Goal: Obtain resource: Download file/media

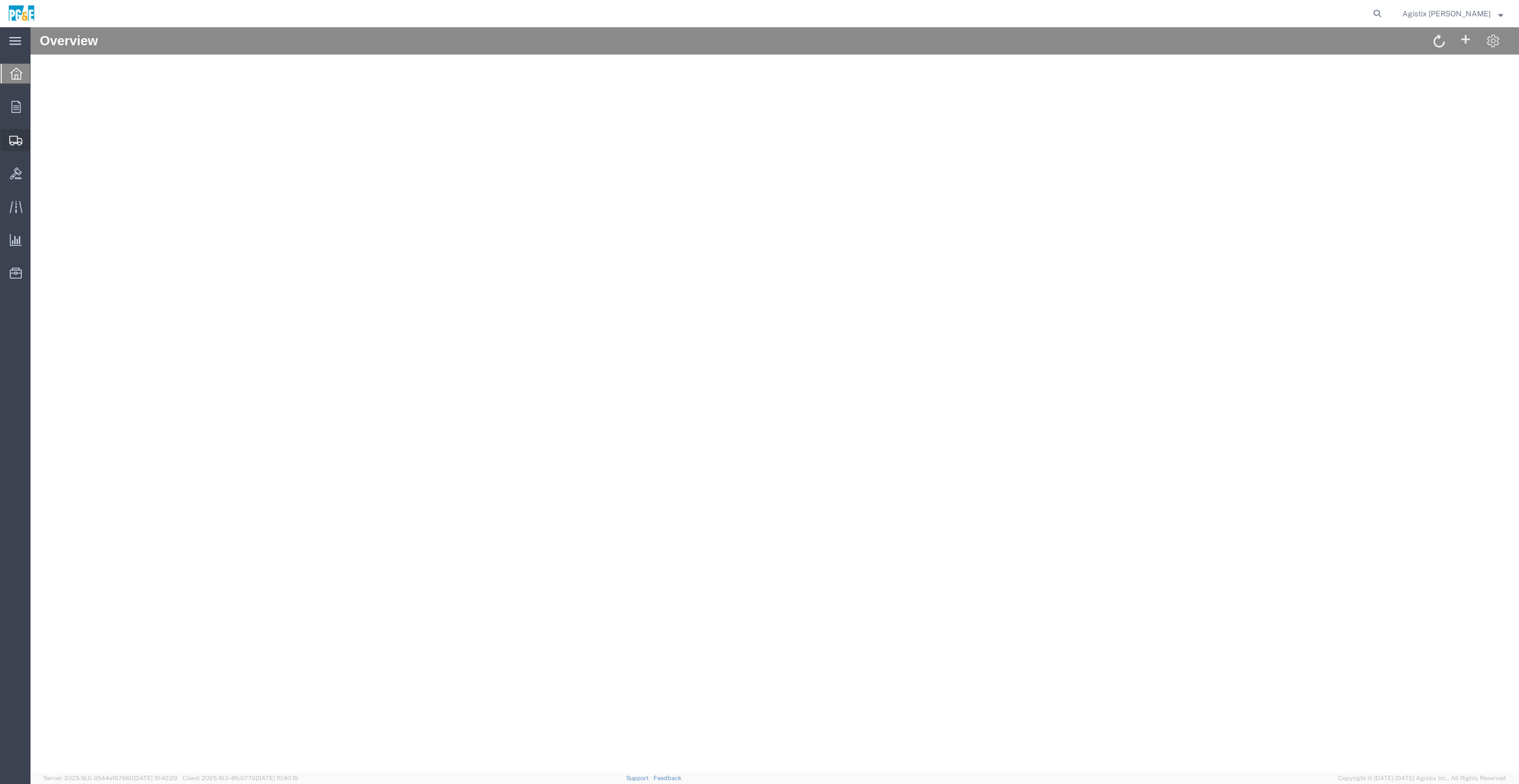
click at [14, 136] on icon at bounding box center [15, 141] width 13 height 10
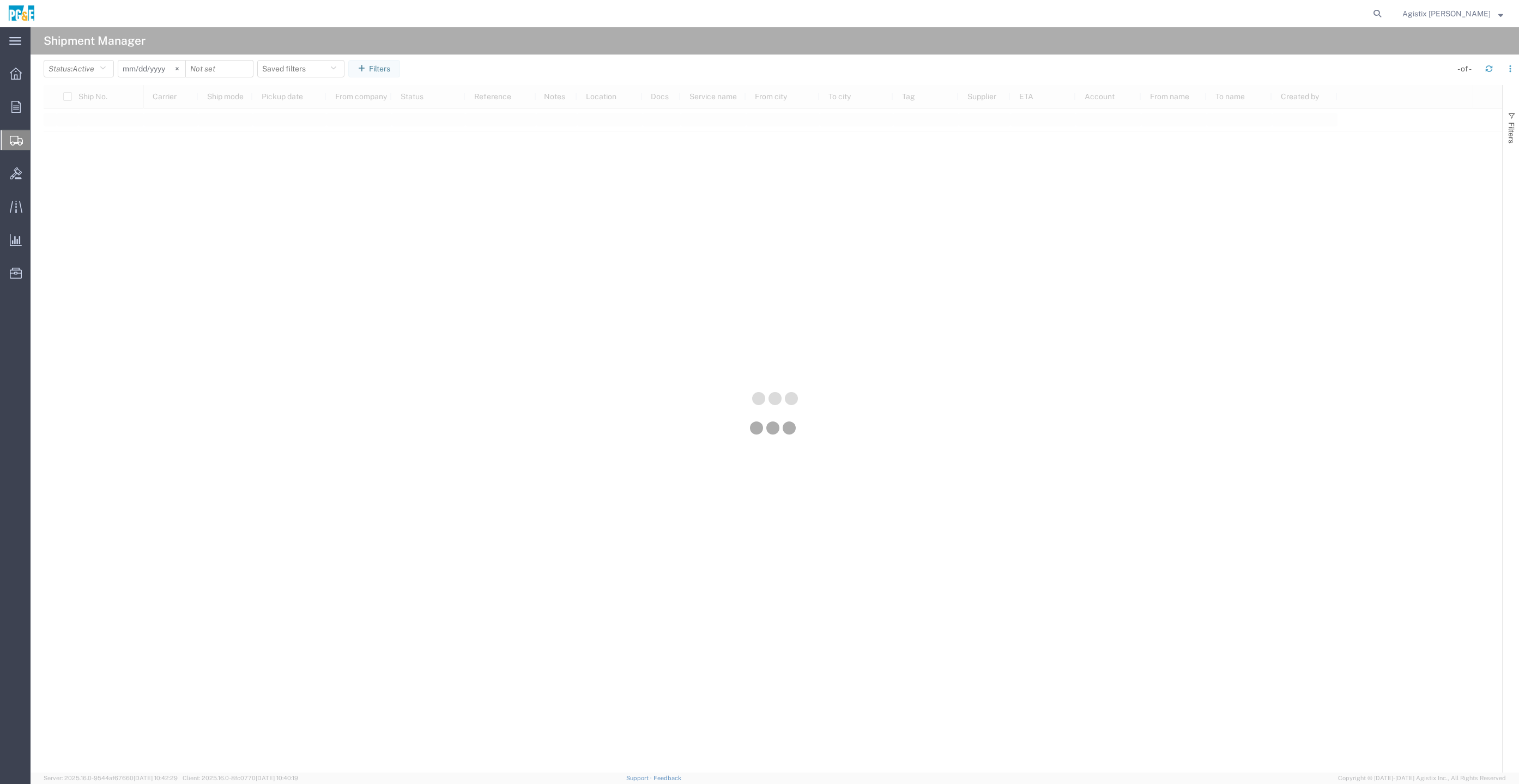
click at [109, 76] on div at bounding box center [774, 399] width 1488 height 745
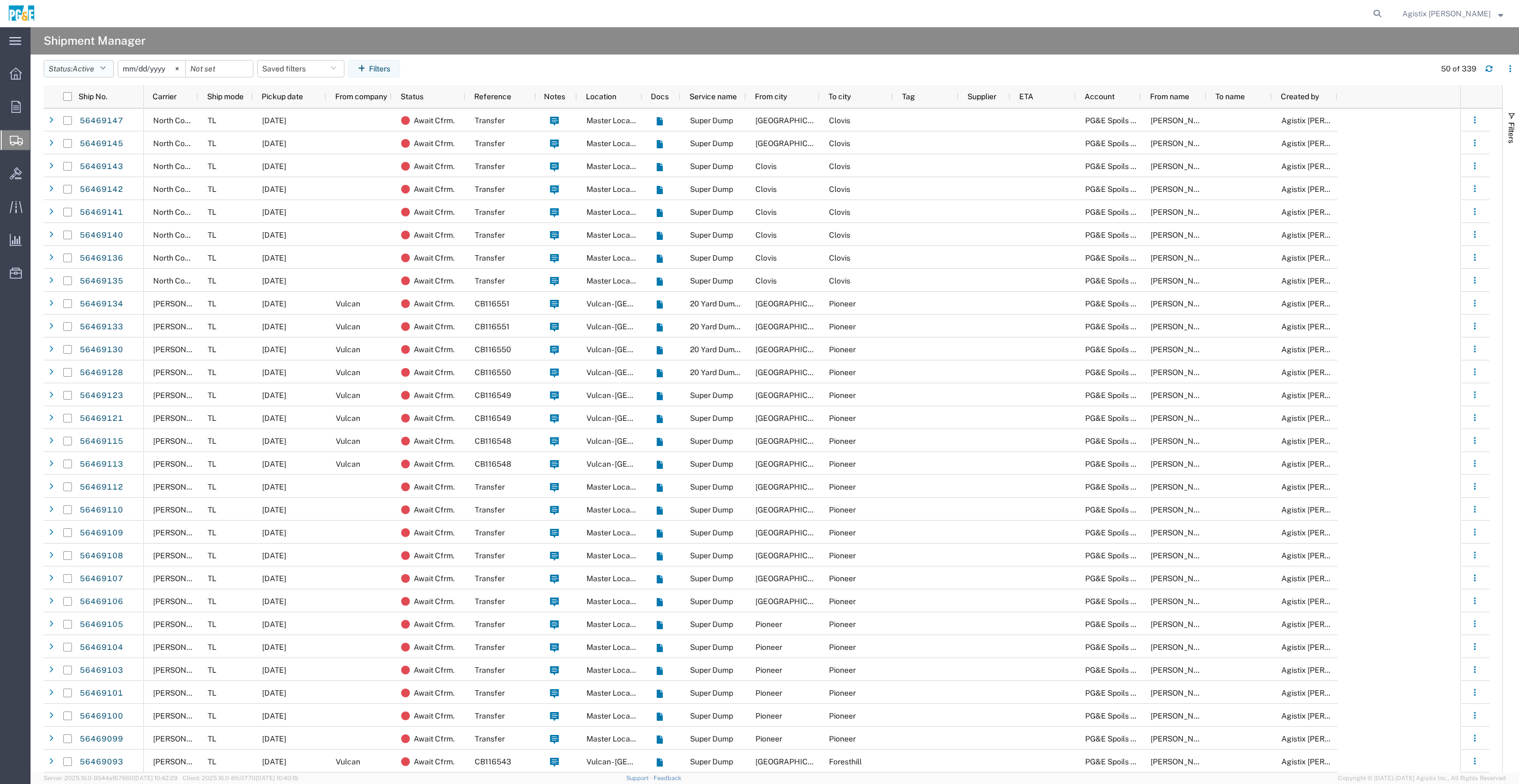
click at [109, 75] on button "Status: Active" at bounding box center [78, 69] width 70 height 18
click at [115, 131] on span "All" at bounding box center [108, 125] width 127 height 17
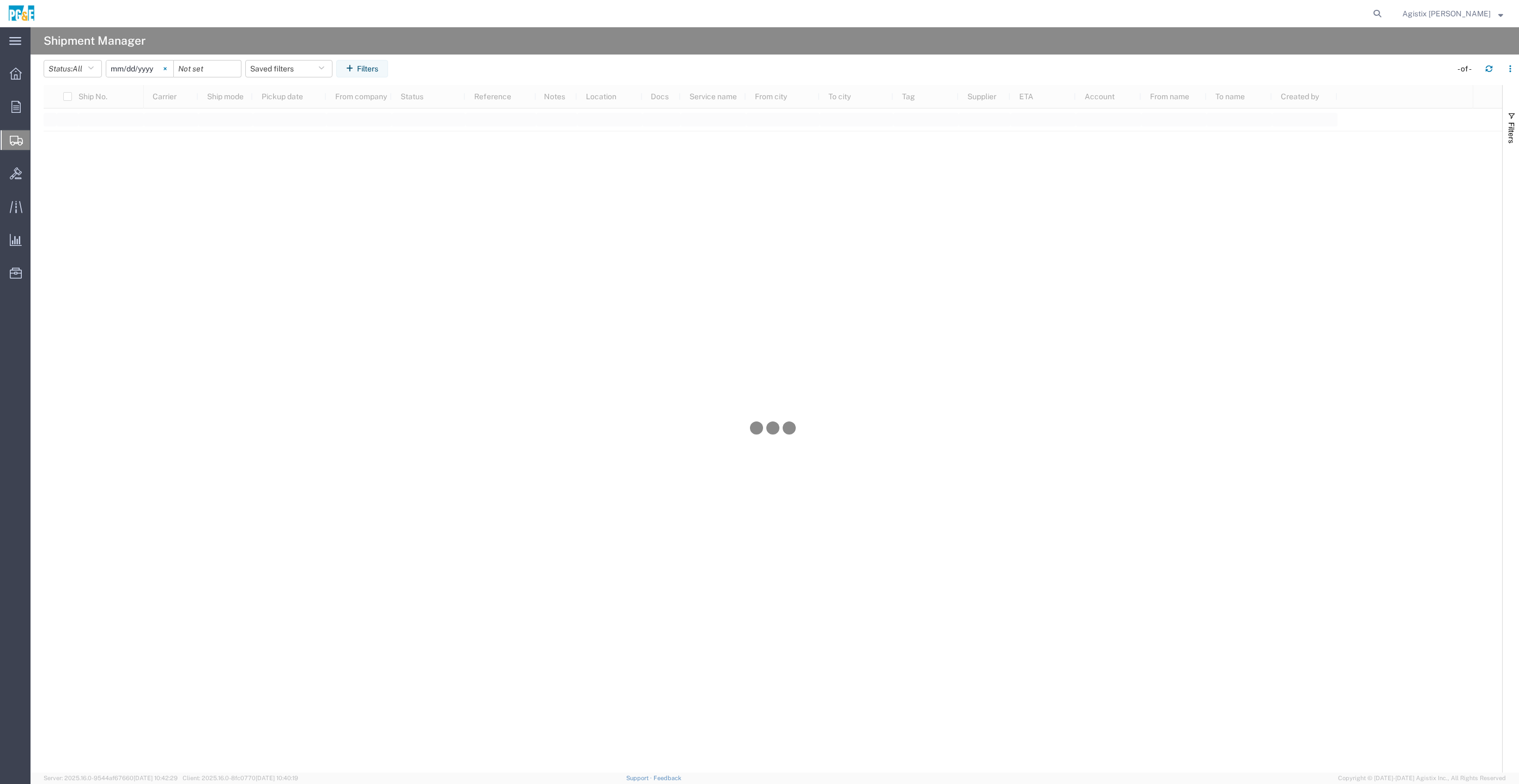
click at [174, 70] on svg-icon at bounding box center [165, 68] width 17 height 17
click at [146, 71] on input "date" at bounding box center [140, 68] width 67 height 17
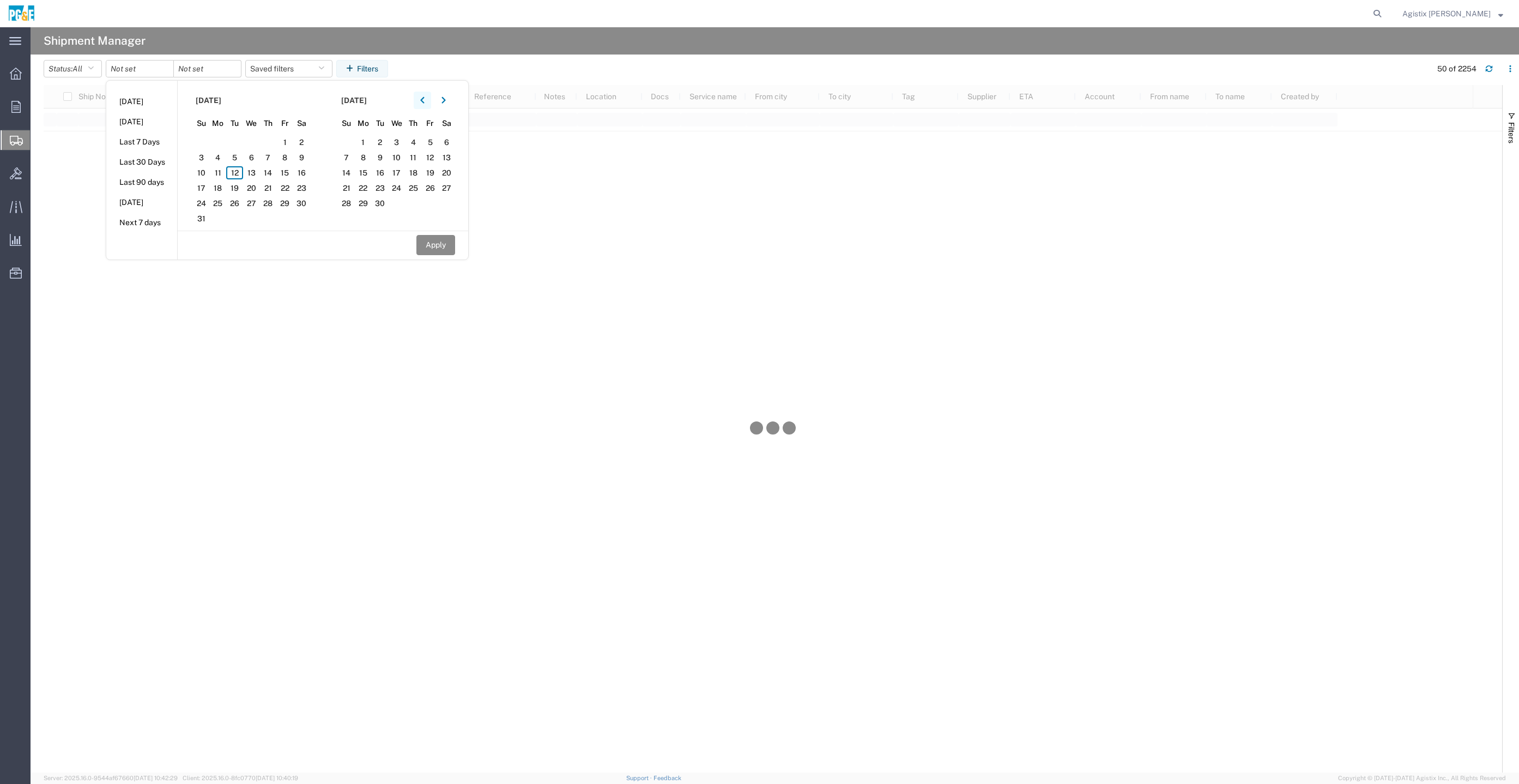
click at [424, 92] on button "button" at bounding box center [422, 101] width 18 height 18
click at [203, 137] on span "1" at bounding box center [201, 142] width 17 height 13
click at [220, 201] on span "30" at bounding box center [218, 202] width 17 height 13
click at [437, 243] on button "Apply" at bounding box center [435, 245] width 38 height 20
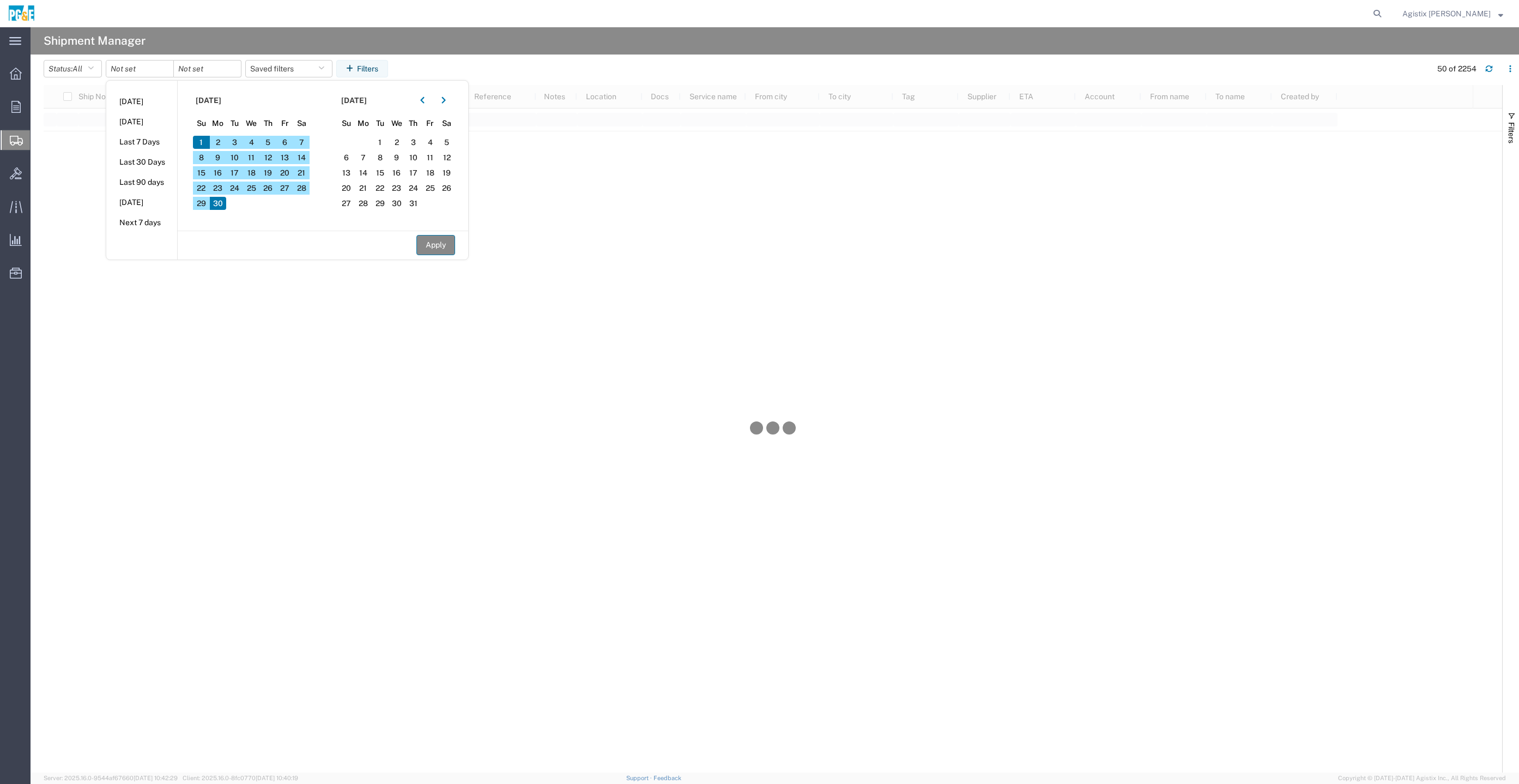
type input "[DATE]"
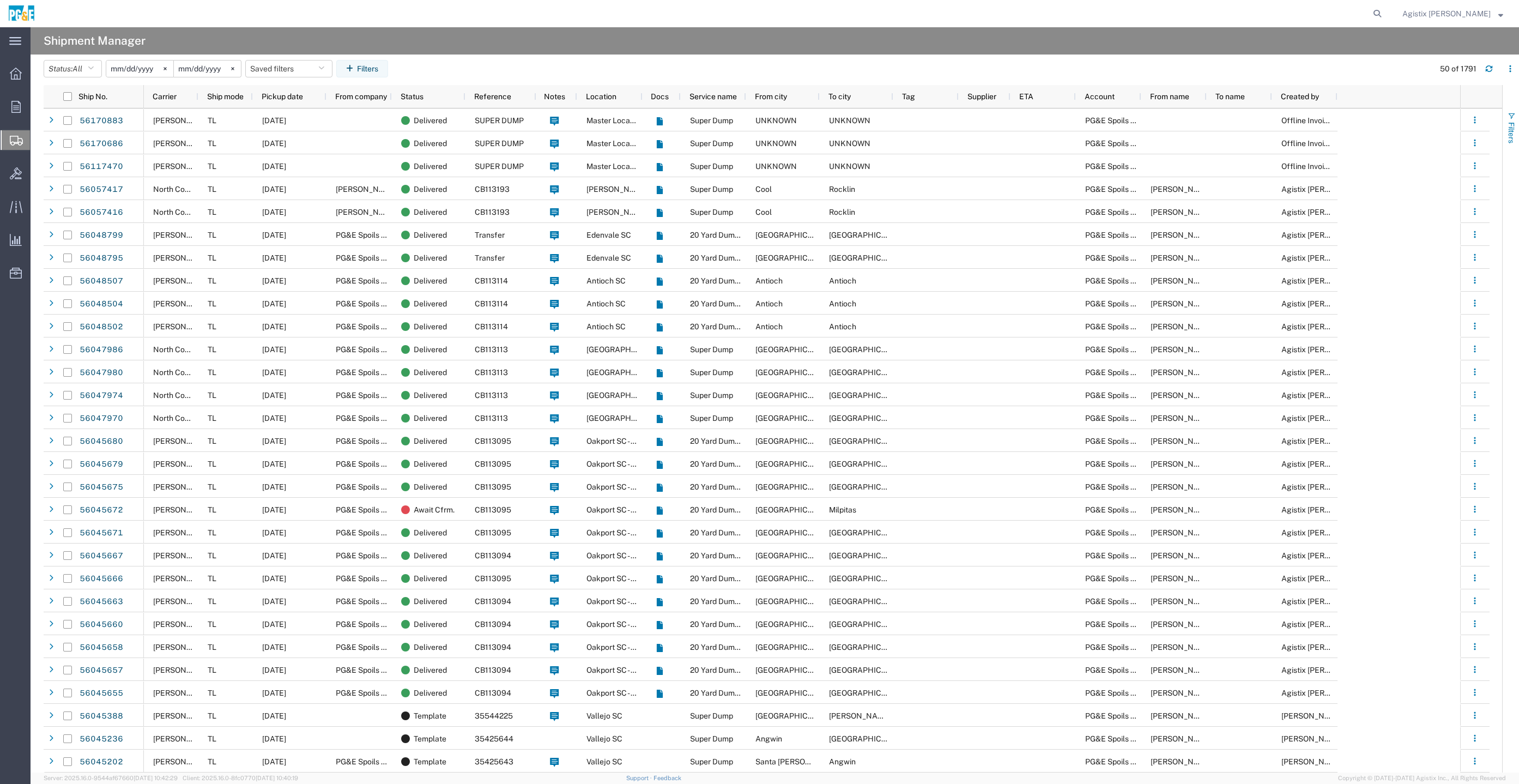
click at [1507, 117] on span "button" at bounding box center [1511, 115] width 9 height 9
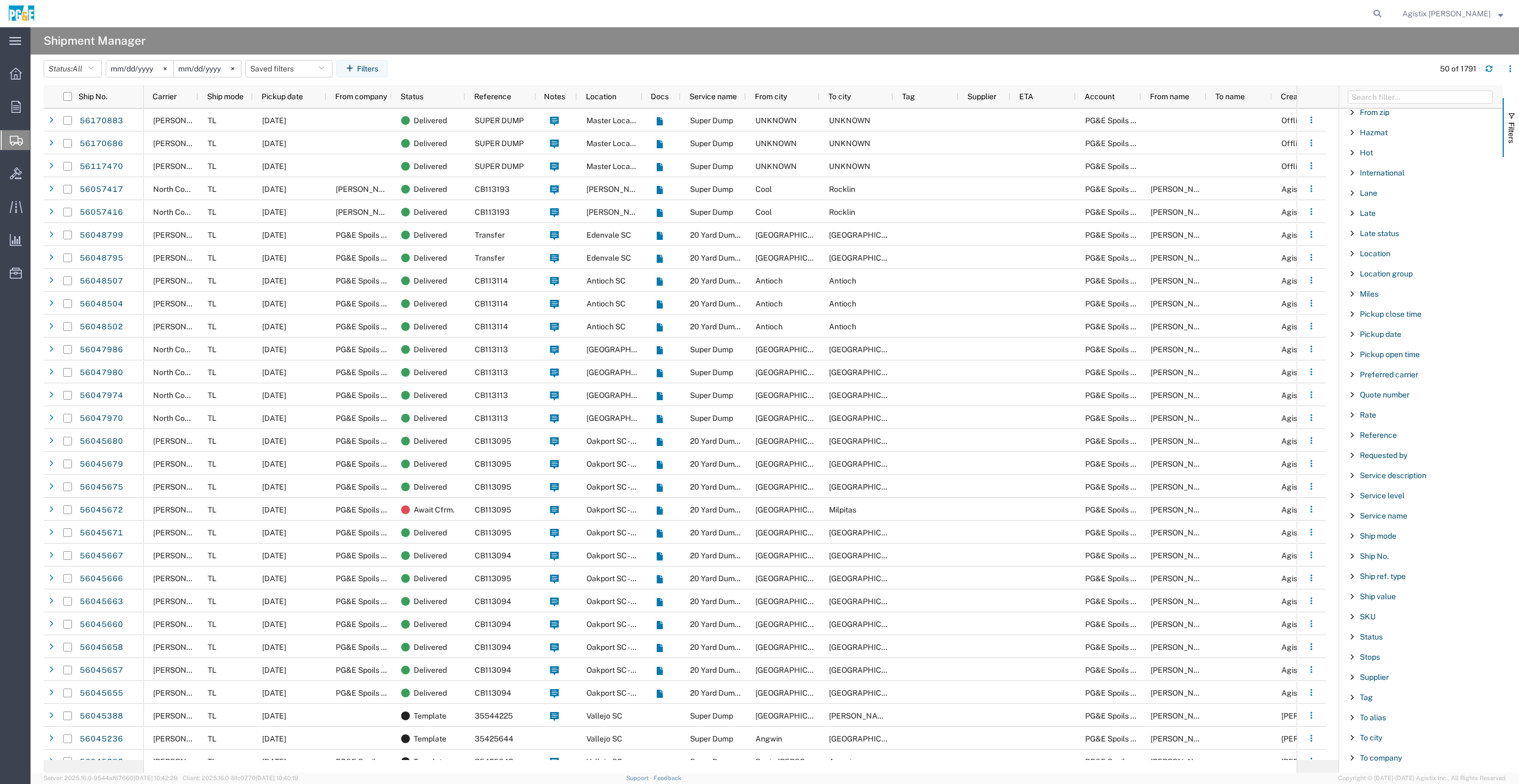
scroll to position [657, 0]
click at [1351, 465] on span "Filter List 66 Filters" at bounding box center [1352, 469] width 9 height 9
click at [1396, 491] on select "includes excludes" at bounding box center [1424, 500] width 143 height 18
select select "notin"
click at [1353, 491] on select "includes excludes" at bounding box center [1424, 500] width 143 height 18
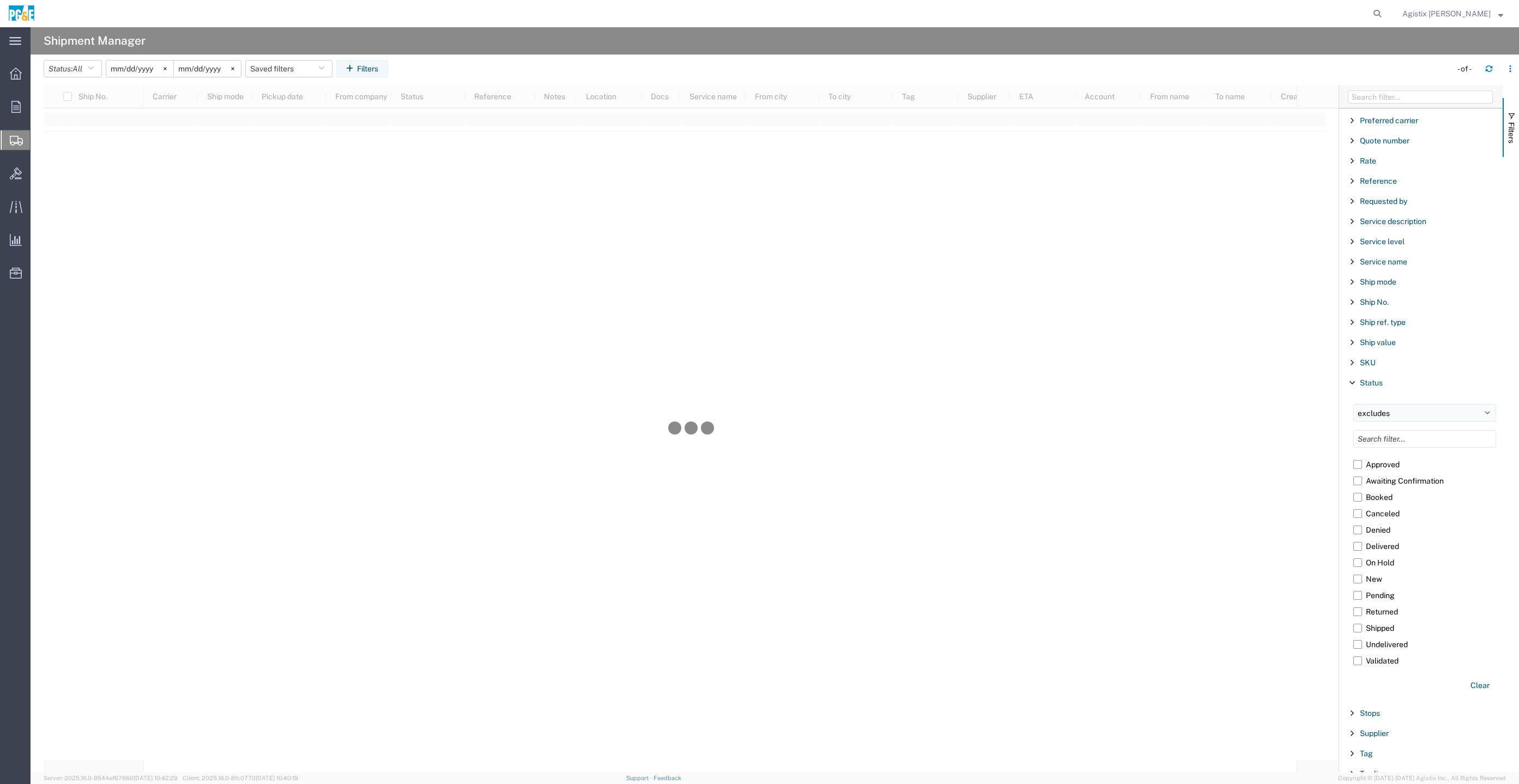
scroll to position [820, 0]
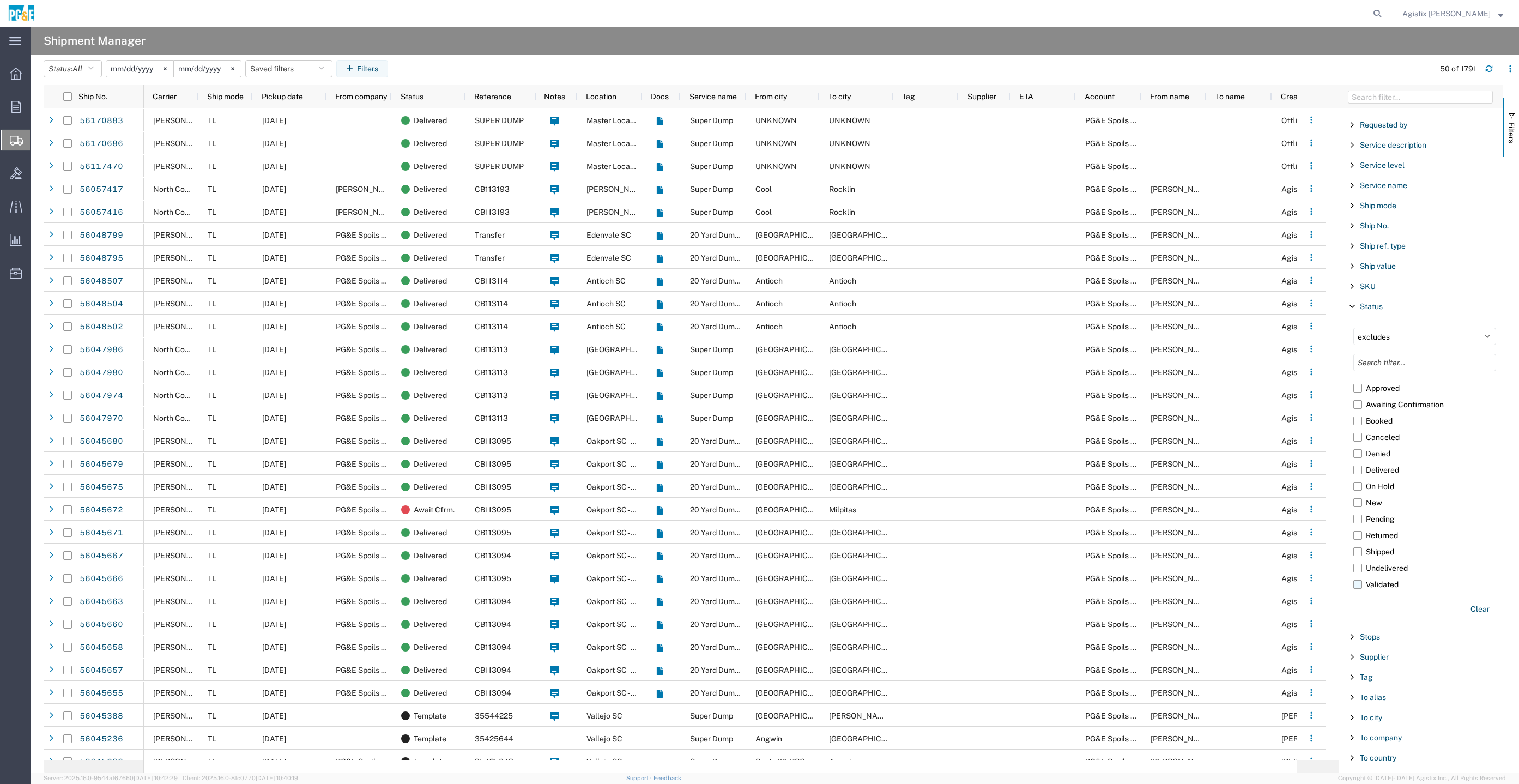
click at [1355, 582] on label "Validated" at bounding box center [1424, 584] width 143 height 17
click at [0, 0] on input "Validated" at bounding box center [0, 0] width 0 height 0
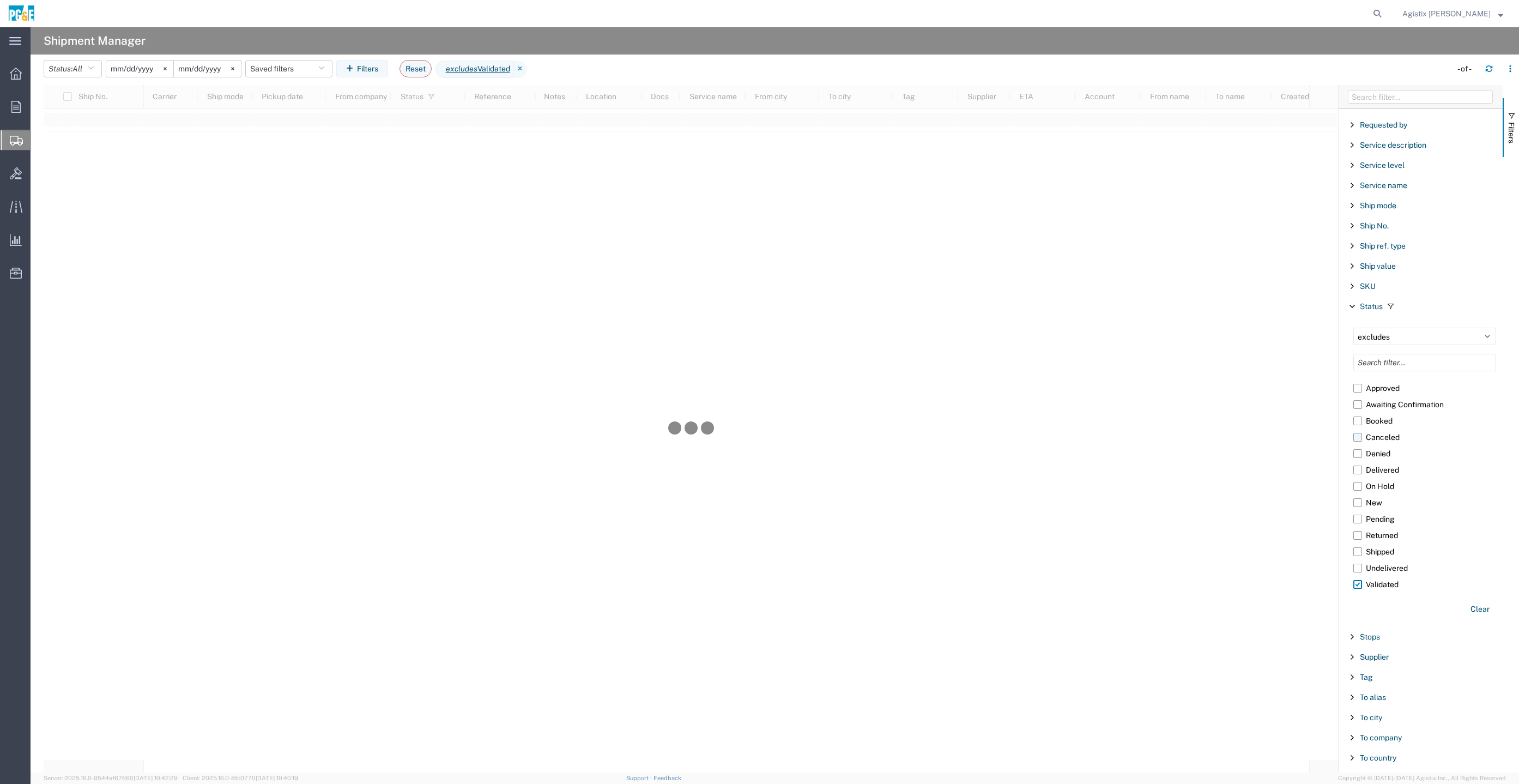
click at [1360, 432] on label "Canceled" at bounding box center [1424, 437] width 143 height 17
click at [0, 0] on input "Canceled" at bounding box center [0, 0] width 0 height 0
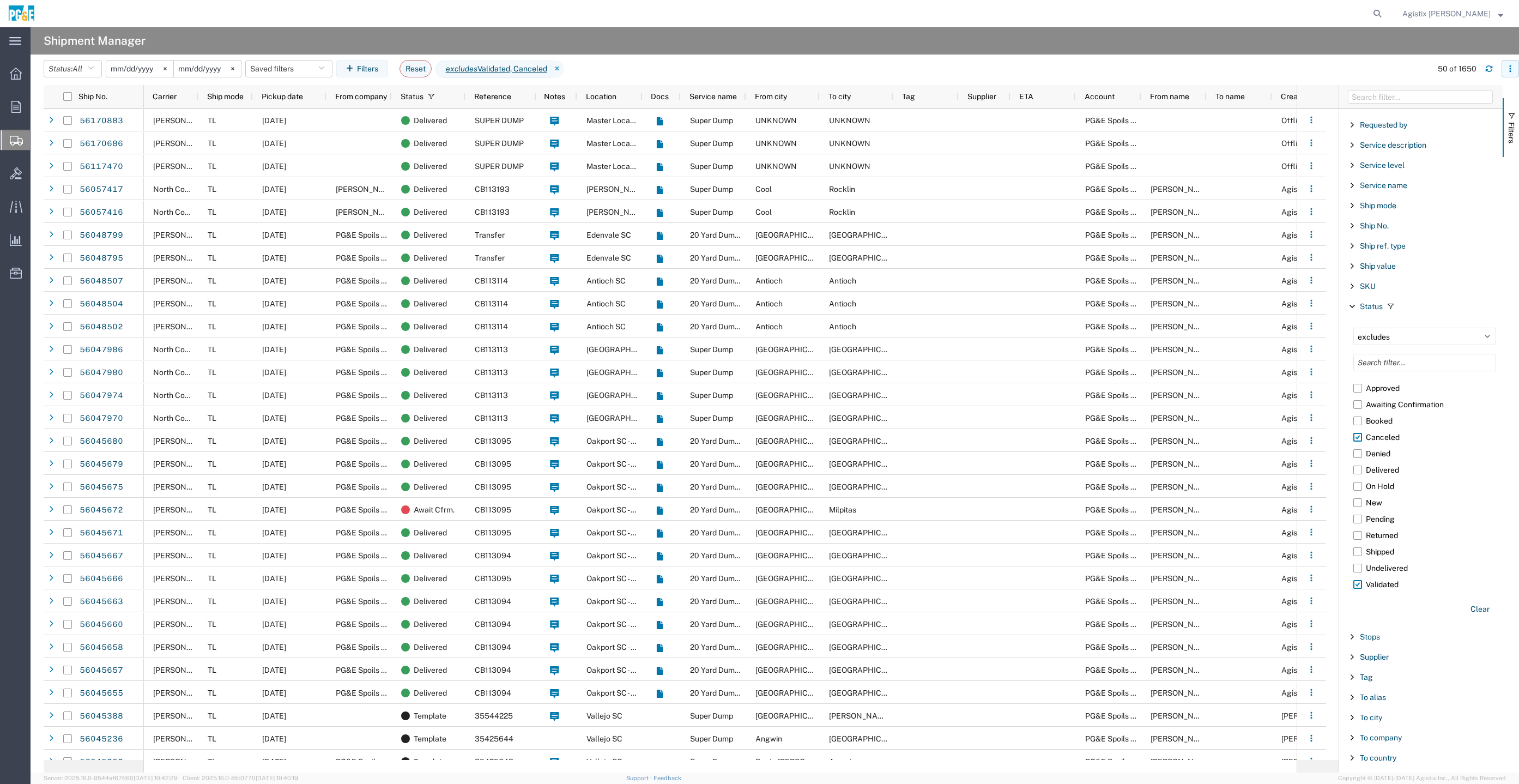
click at [1509, 61] on button "button" at bounding box center [1510, 69] width 18 height 18
click at [1483, 91] on li "Download" at bounding box center [1454, 98] width 118 height 22
click at [1359, 581] on label "Validated" at bounding box center [1424, 584] width 143 height 17
click at [0, 0] on input "Validated" at bounding box center [0, 0] width 0 height 0
click at [151, 69] on input "[DATE]" at bounding box center [140, 68] width 67 height 17
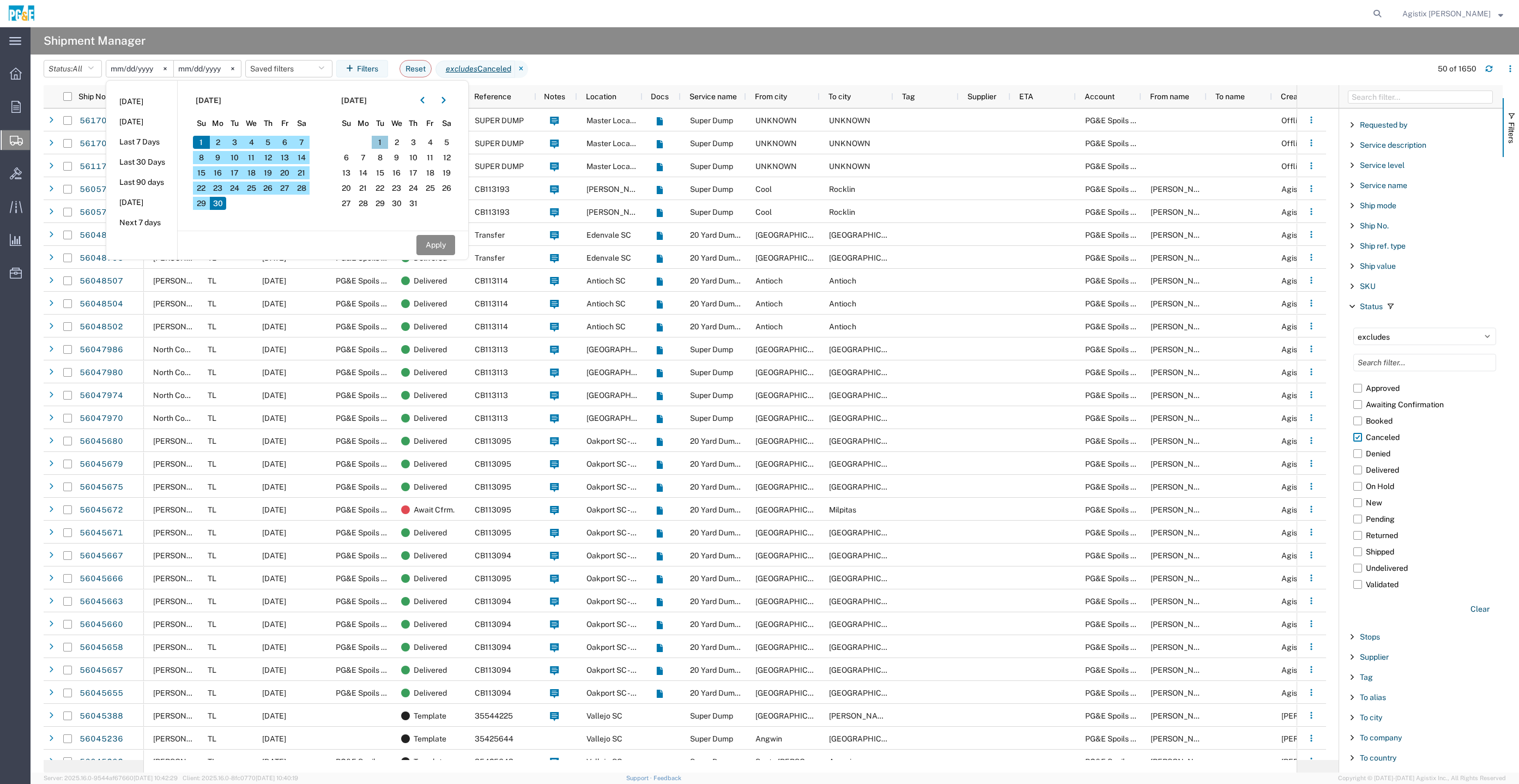
click at [383, 137] on span "1" at bounding box center [380, 142] width 17 height 13
click at [420, 200] on span "31" at bounding box center [413, 202] width 17 height 13
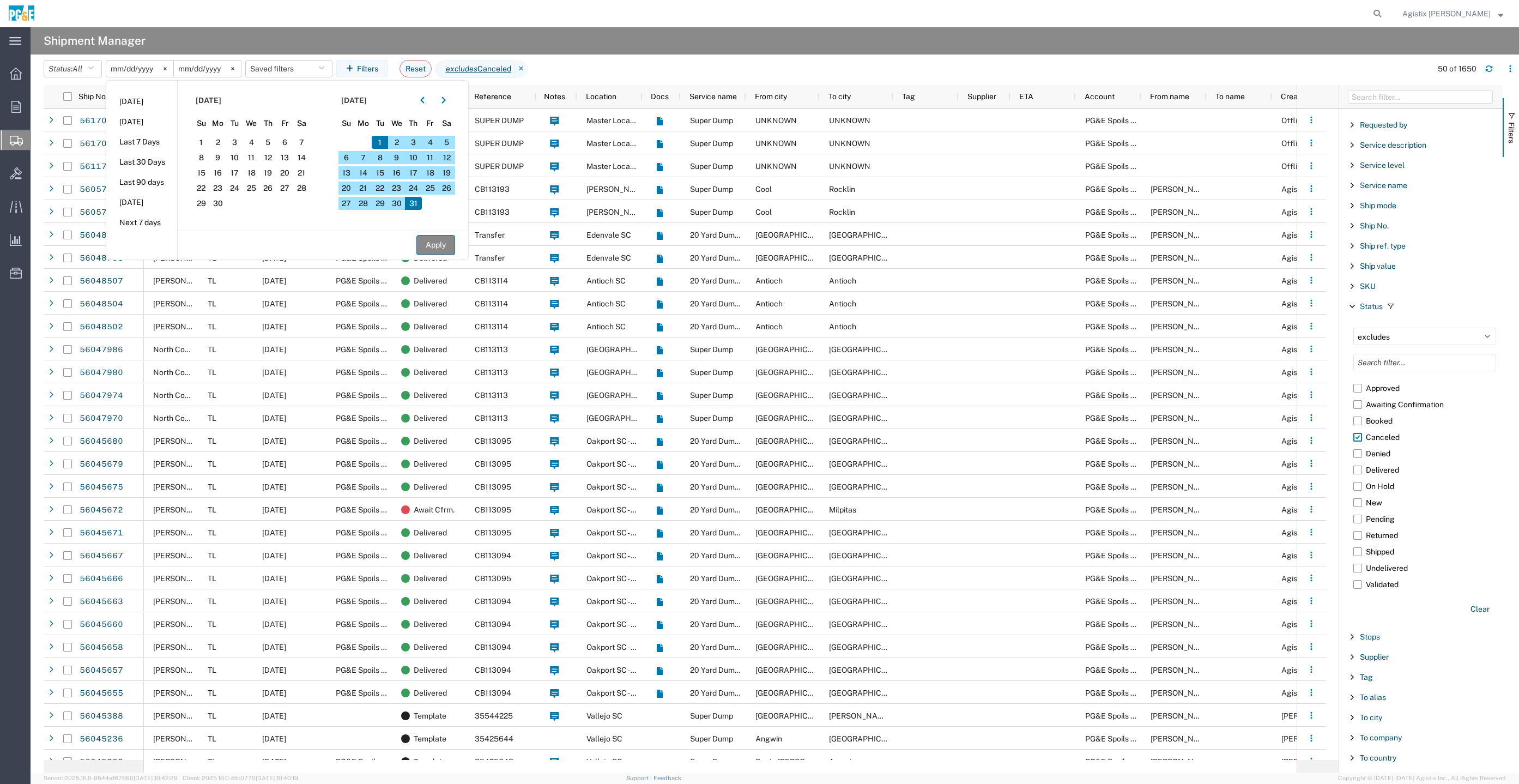
click at [445, 245] on button "Apply" at bounding box center [435, 245] width 38 height 20
type input "[DATE]"
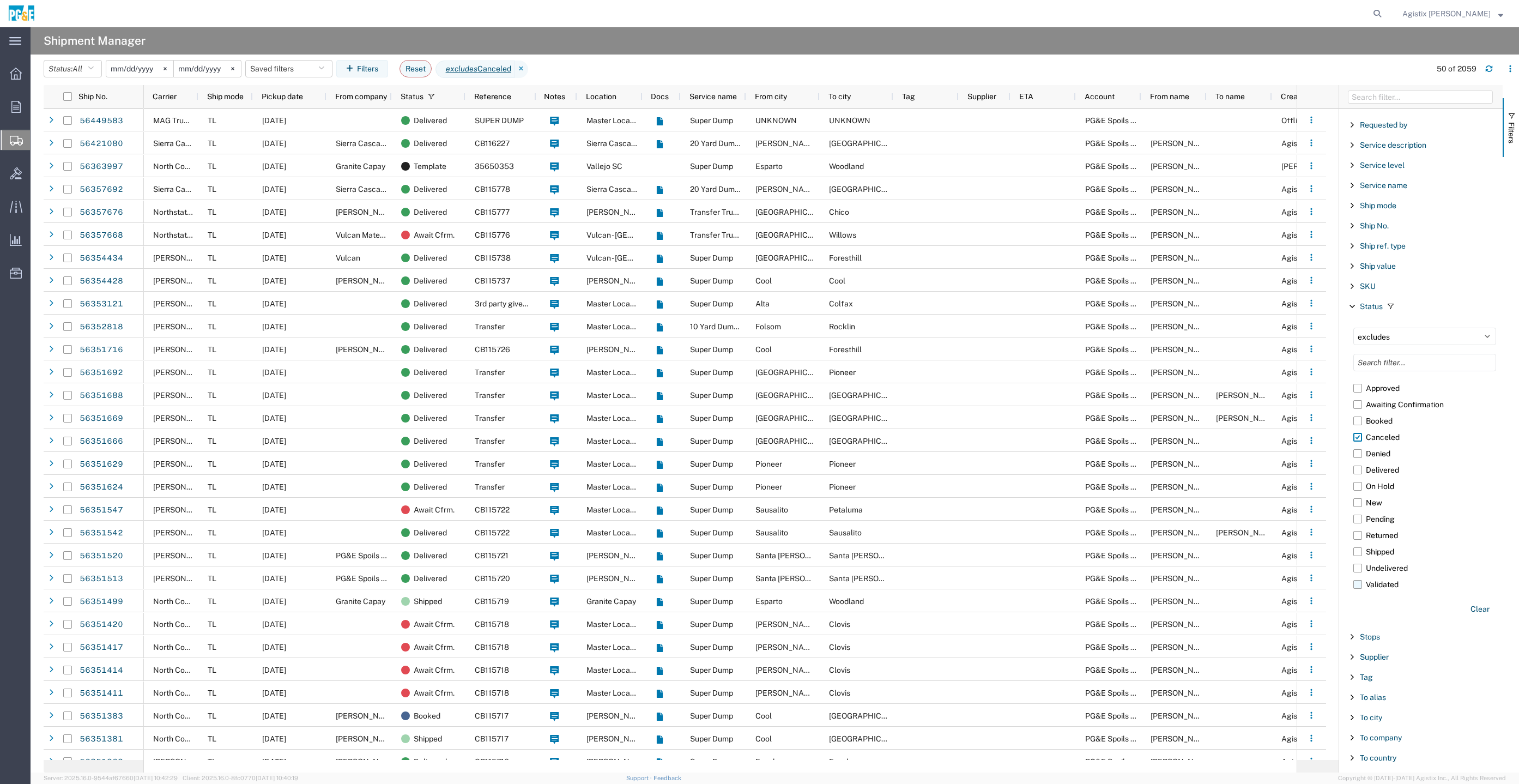
click at [1360, 576] on label "Validated" at bounding box center [1424, 584] width 143 height 17
click at [0, 0] on input "Validated" at bounding box center [0, 0] width 0 height 0
click at [1509, 71] on icon "button" at bounding box center [1510, 71] width 2 height 2
click at [1470, 88] on div "Download" at bounding box center [1453, 98] width 60 height 22
click at [1387, 8] on form at bounding box center [1378, 14] width 18 height 28
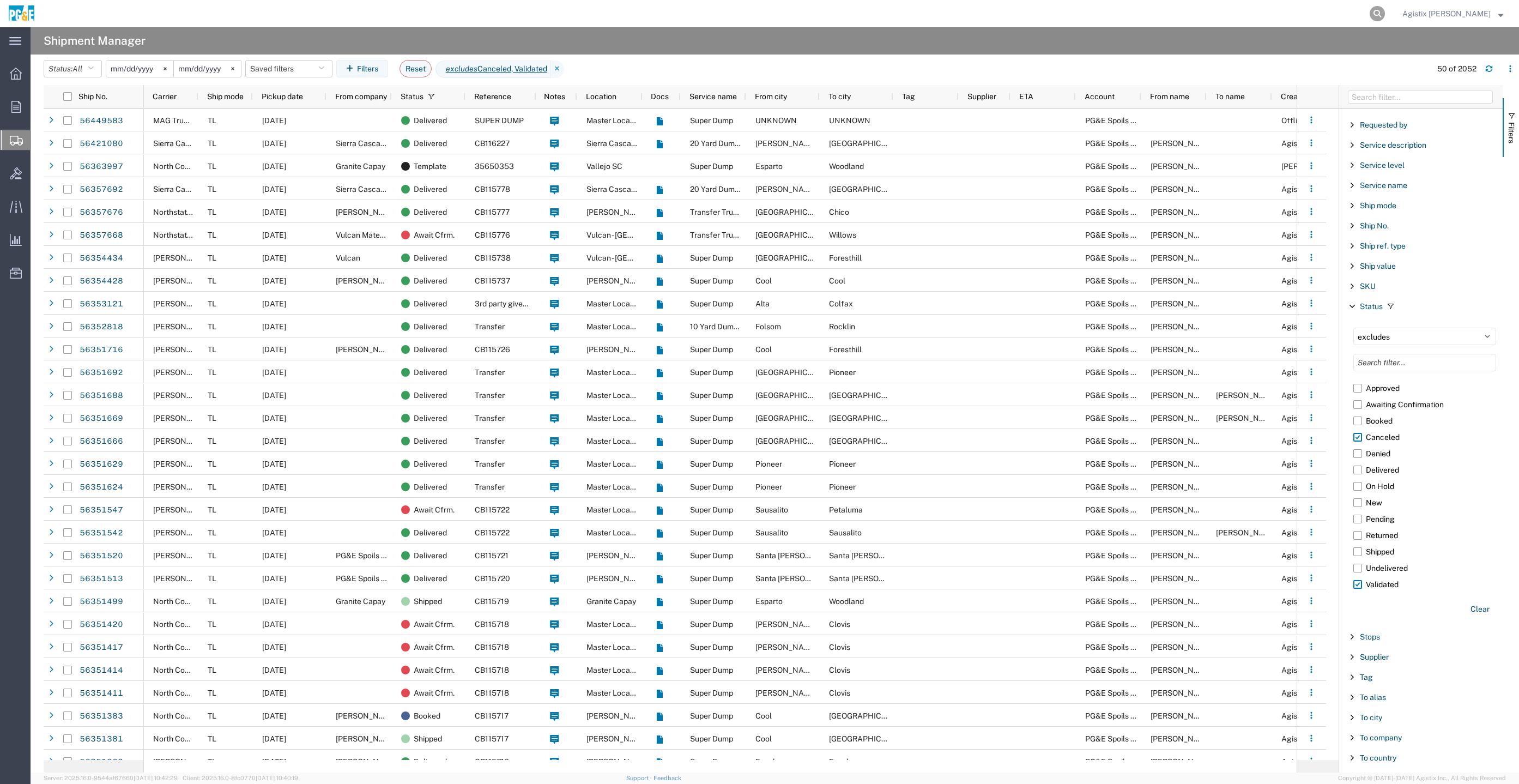
click at [1385, 8] on icon at bounding box center [1377, 13] width 15 height 15
paste input "56294087"
type input "56294087"
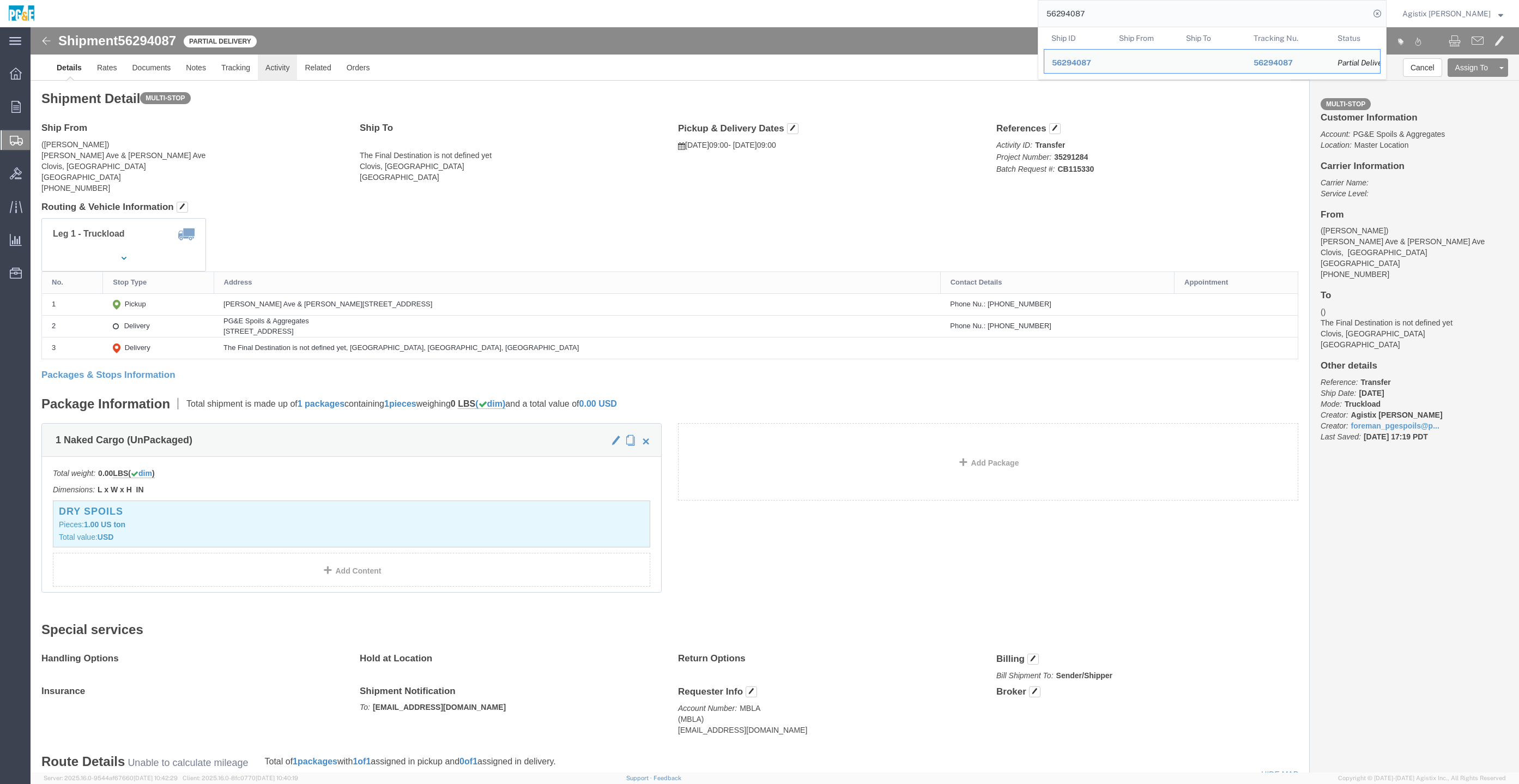
click link "Activity"
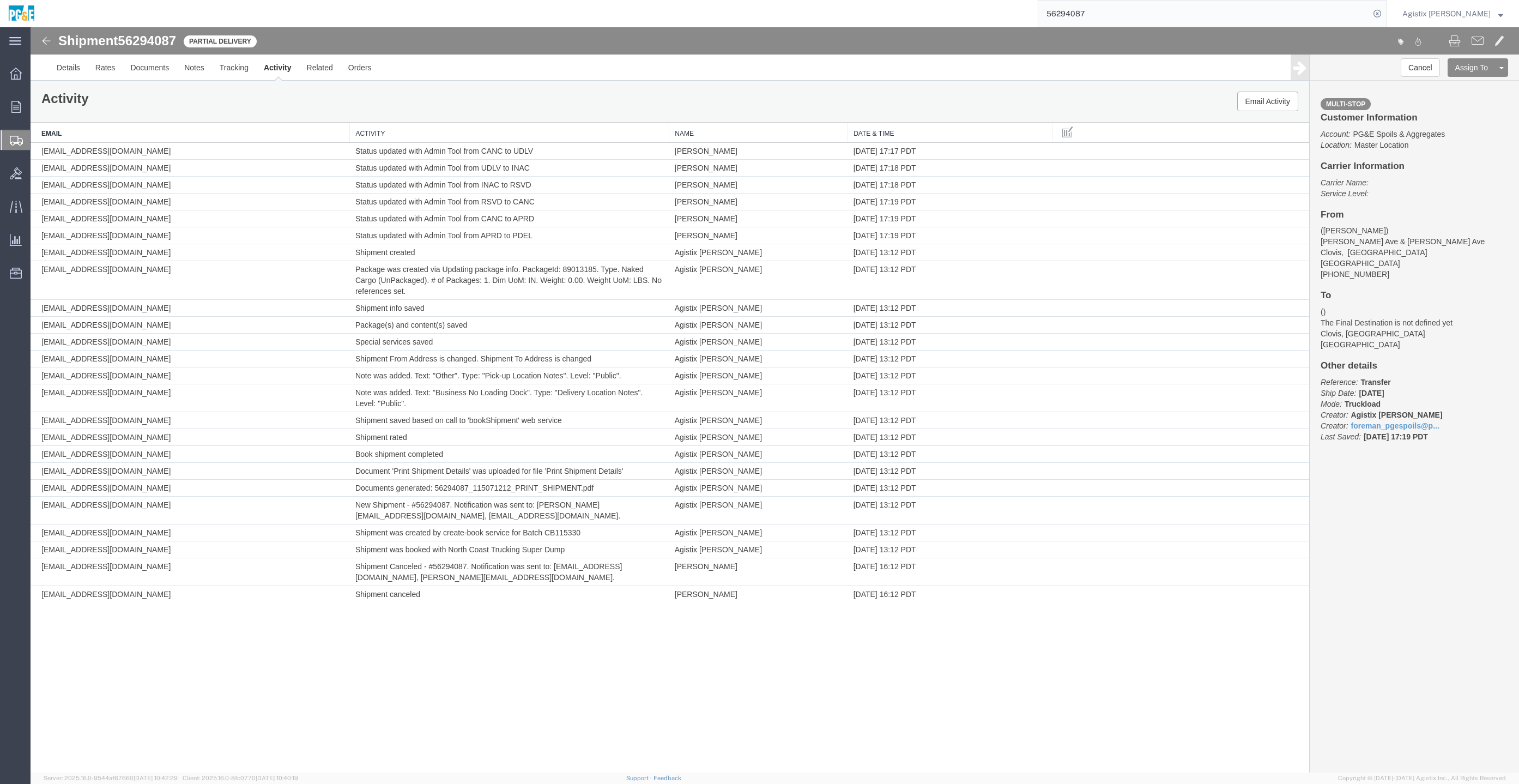
click at [904, 136] on th "Date & Time" at bounding box center [950, 132] width 204 height 20
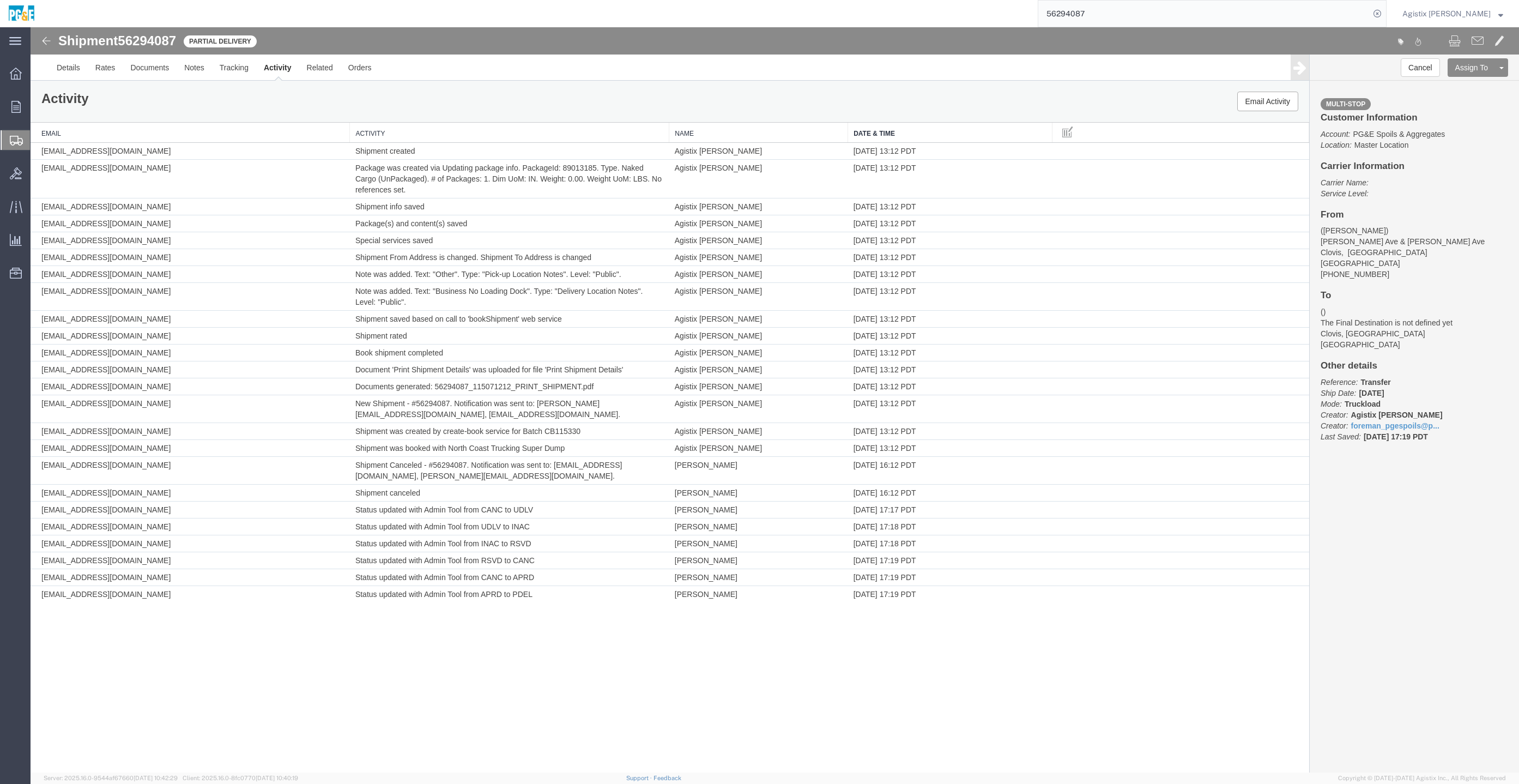
click at [162, 39] on span "56294087" at bounding box center [146, 40] width 58 height 15
copy span "56294087"
click at [275, 70] on link "Activity" at bounding box center [278, 67] width 43 height 27
click at [470, 60] on div at bounding box center [774, 399] width 1488 height 745
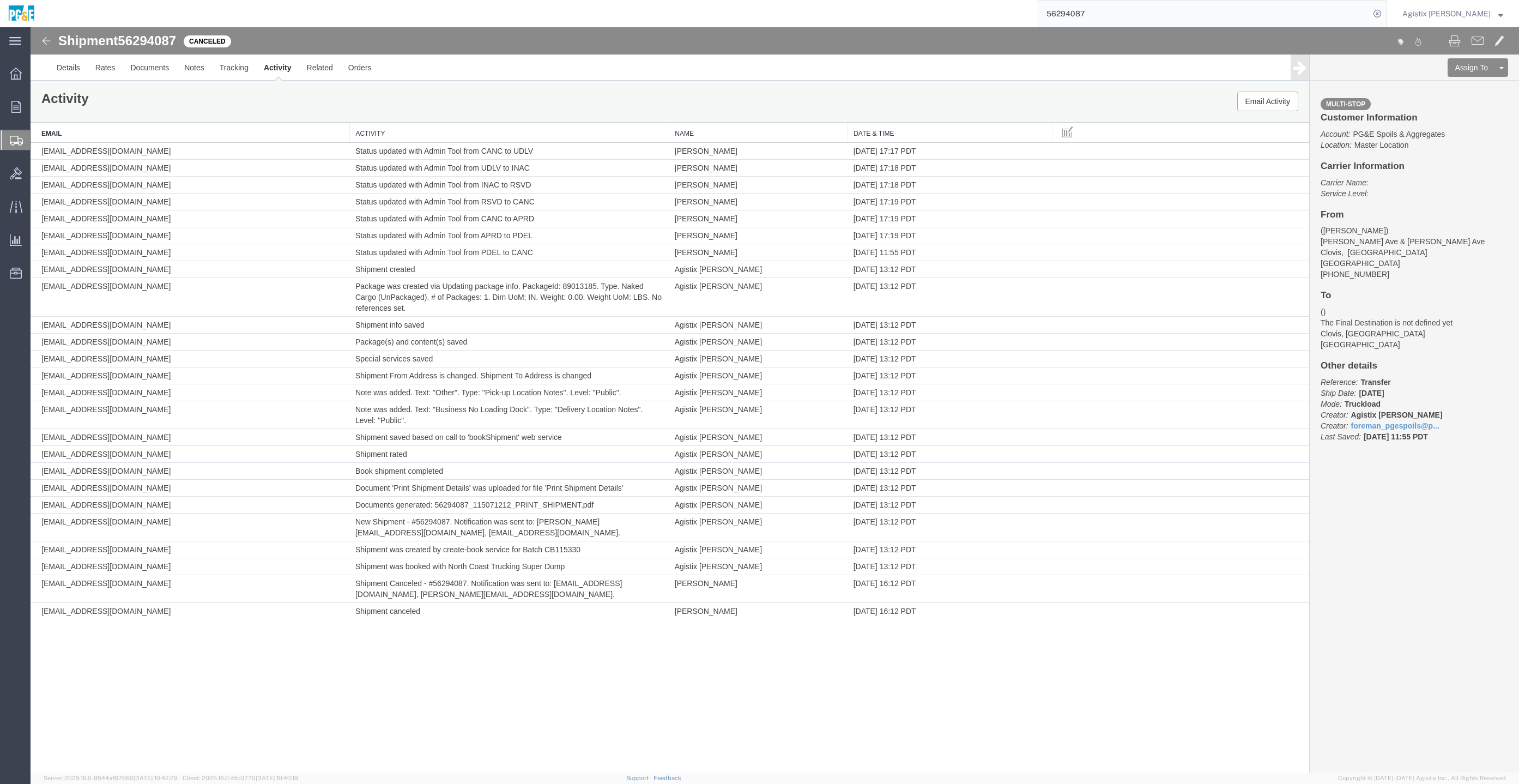
click at [15, 126] on ul "Overview Orders Order Manager Create New Order Shipments Shipment Manager Creat…" at bounding box center [15, 179] width 31 height 233
click at [17, 124] on ul "Overview Orders Order Manager Create New Order Shipments Shipment Manager Creat…" at bounding box center [15, 179] width 31 height 233
click at [12, 136] on icon at bounding box center [16, 141] width 13 height 10
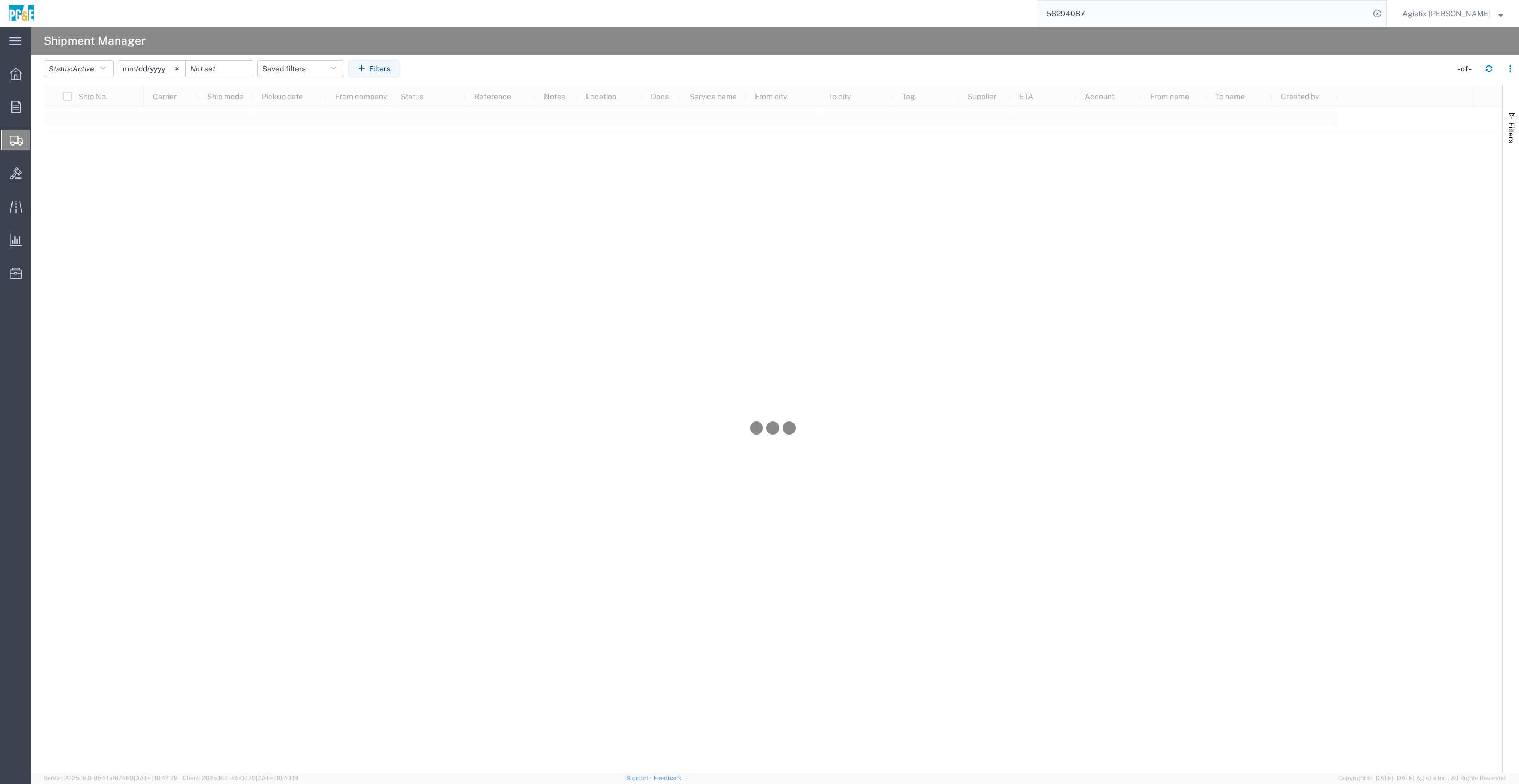
click at [103, 59] on header "Status: Active Active All Approved Booked Canceled Delivered Denied New On Hold…" at bounding box center [781, 69] width 1476 height 31
click at [102, 68] on button "Status: Active" at bounding box center [78, 69] width 70 height 18
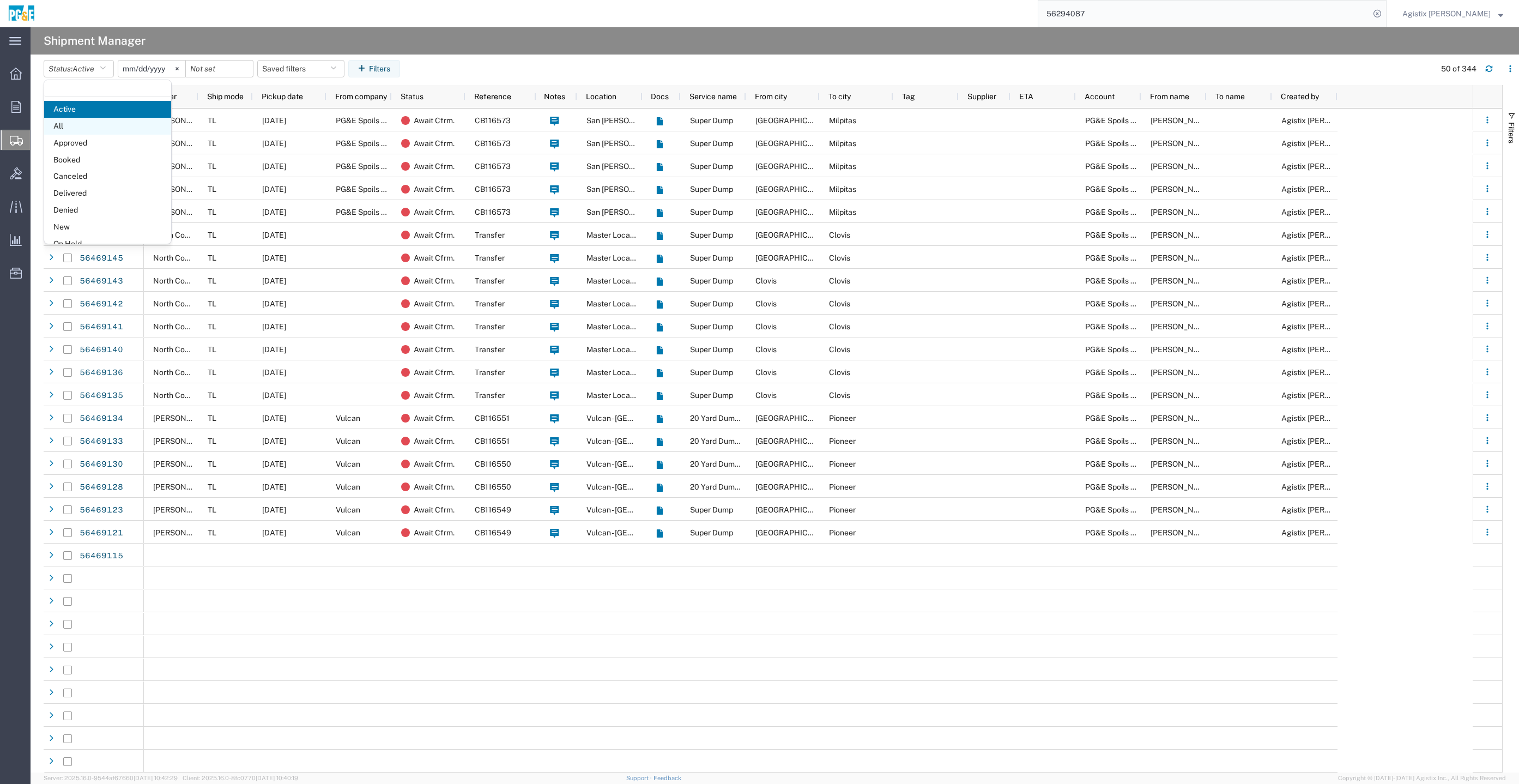
click at [107, 121] on span "All" at bounding box center [108, 125] width 127 height 17
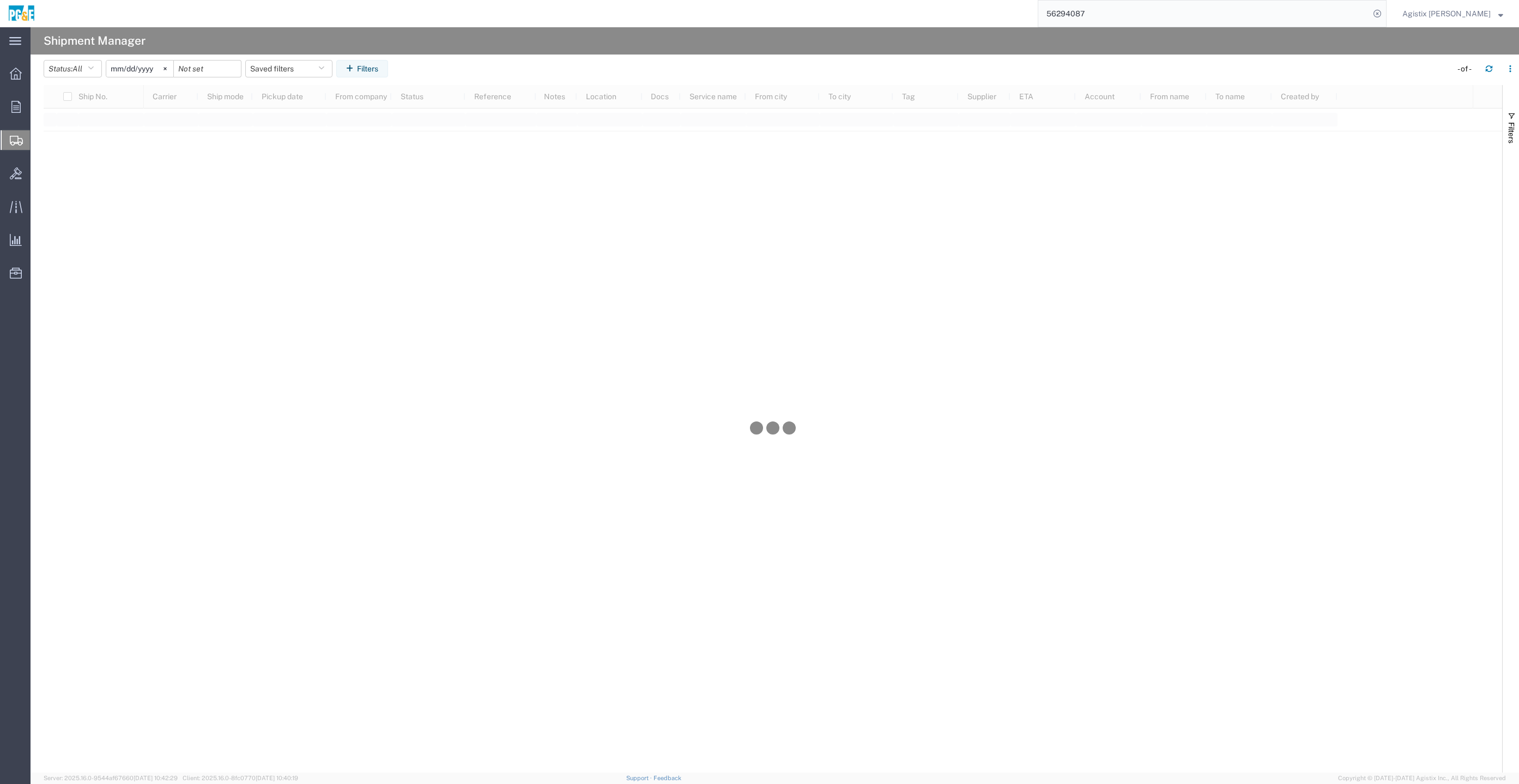
click at [173, 70] on svg-icon at bounding box center [165, 68] width 17 height 17
click at [153, 66] on input "date" at bounding box center [140, 68] width 67 height 17
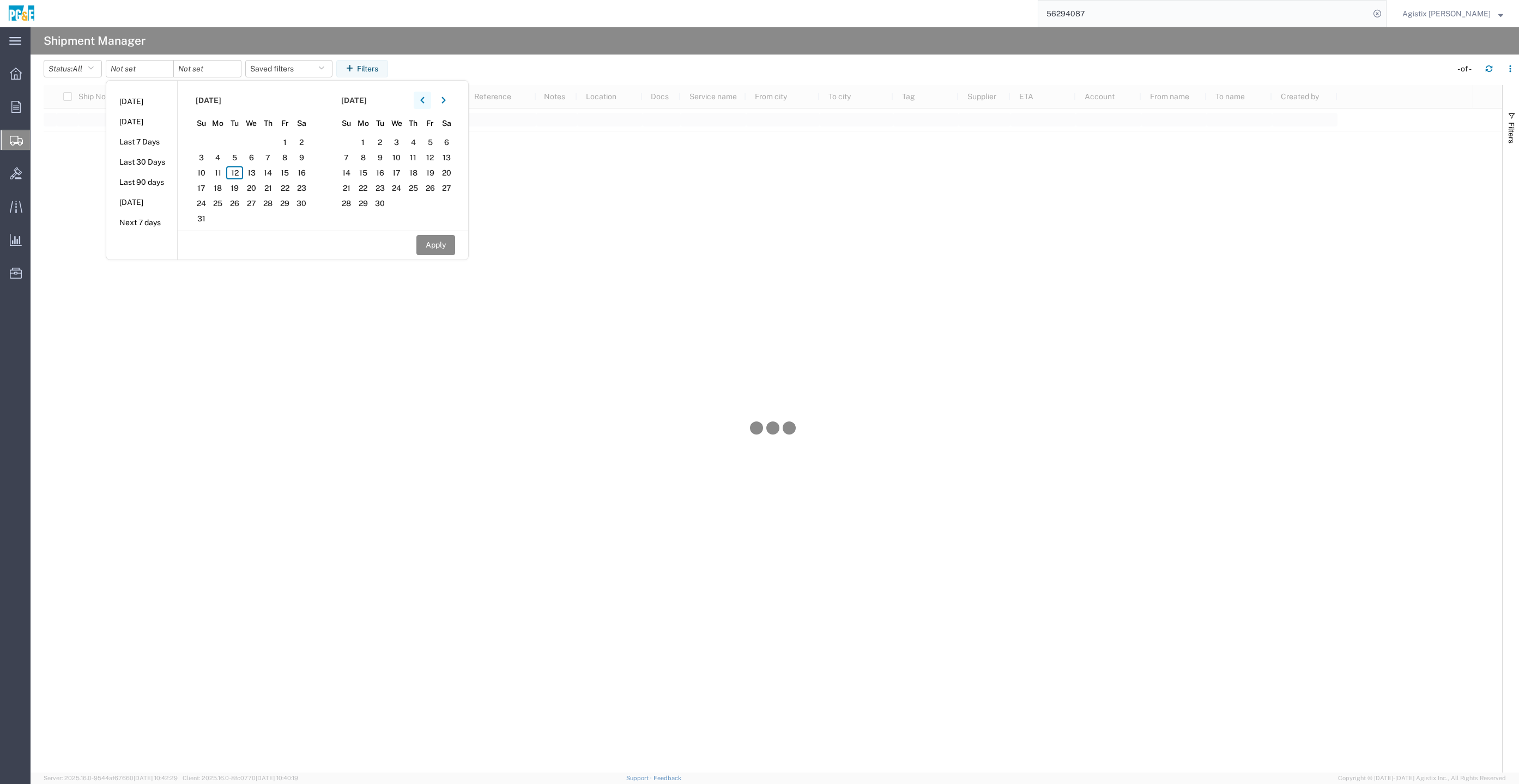
click at [424, 99] on icon "button" at bounding box center [422, 101] width 4 height 8
click at [238, 139] on span "1" at bounding box center [234, 142] width 17 height 13
click at [268, 198] on span "31" at bounding box center [268, 202] width 17 height 13
click at [431, 245] on button "Apply" at bounding box center [435, 245] width 38 height 20
type input "[DATE]"
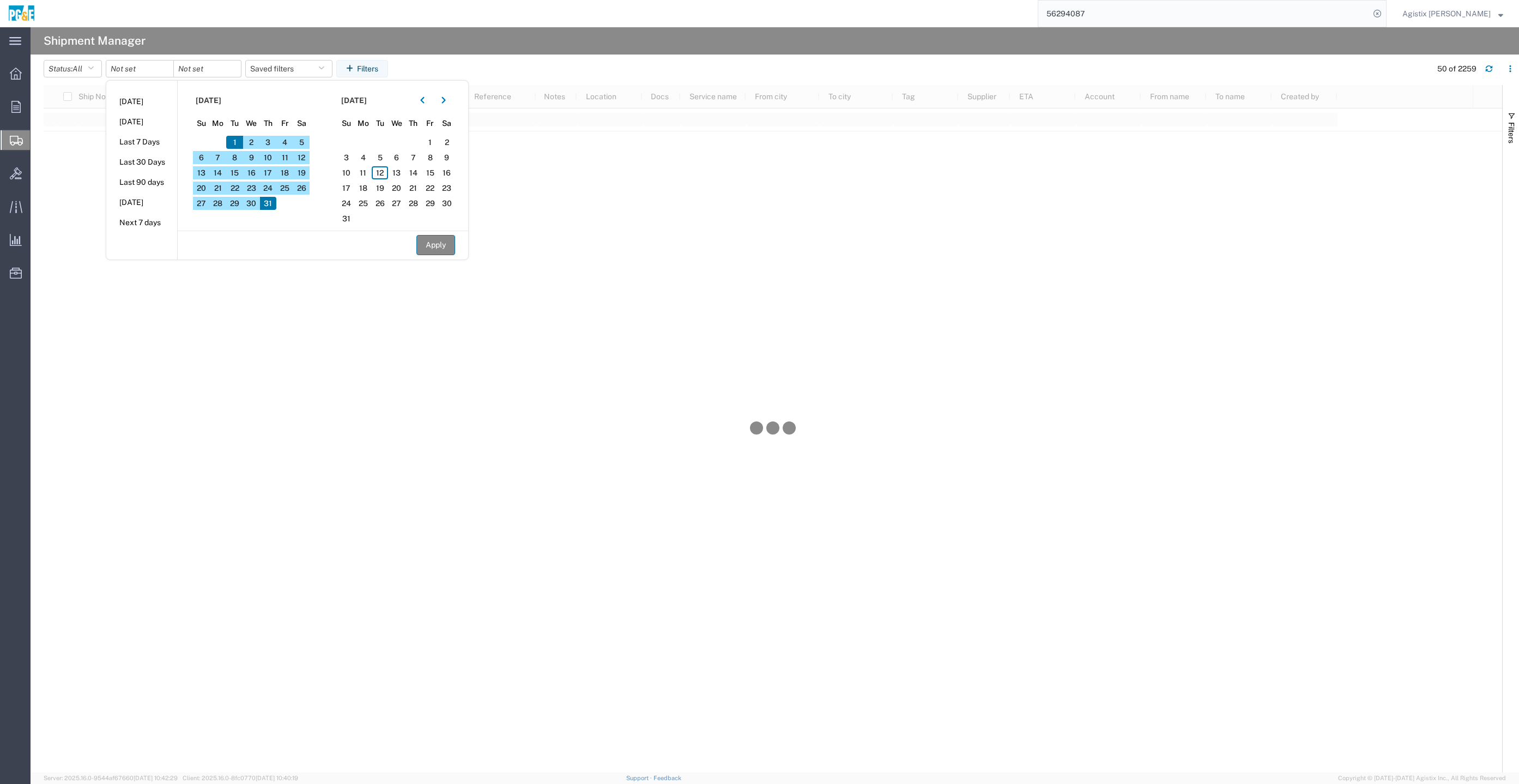
type input "[DATE]"
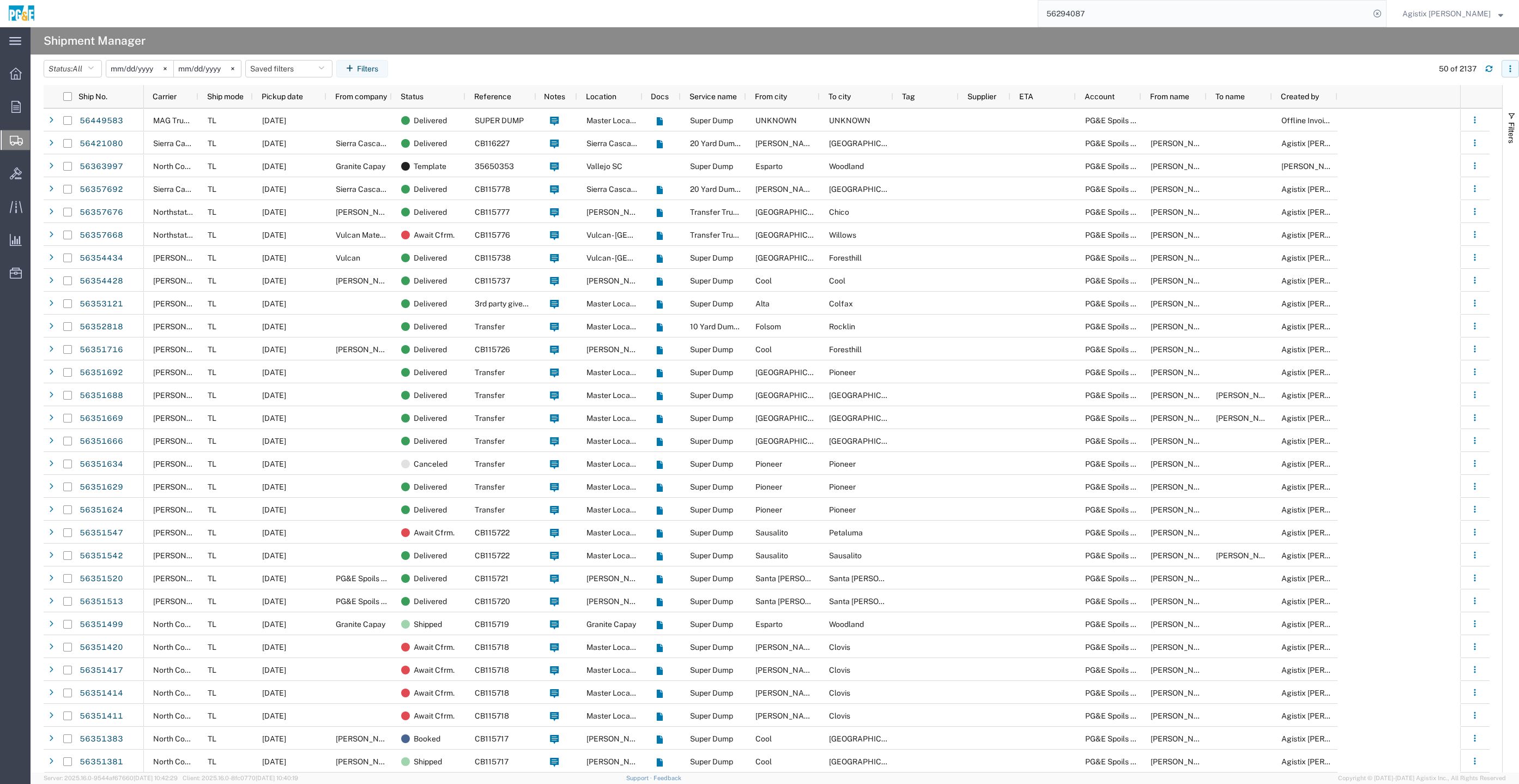
click at [1510, 68] on icon "button" at bounding box center [1510, 69] width 2 height 2
click at [1459, 96] on div "Download" at bounding box center [1453, 98] width 60 height 22
